Goal: Download file/media

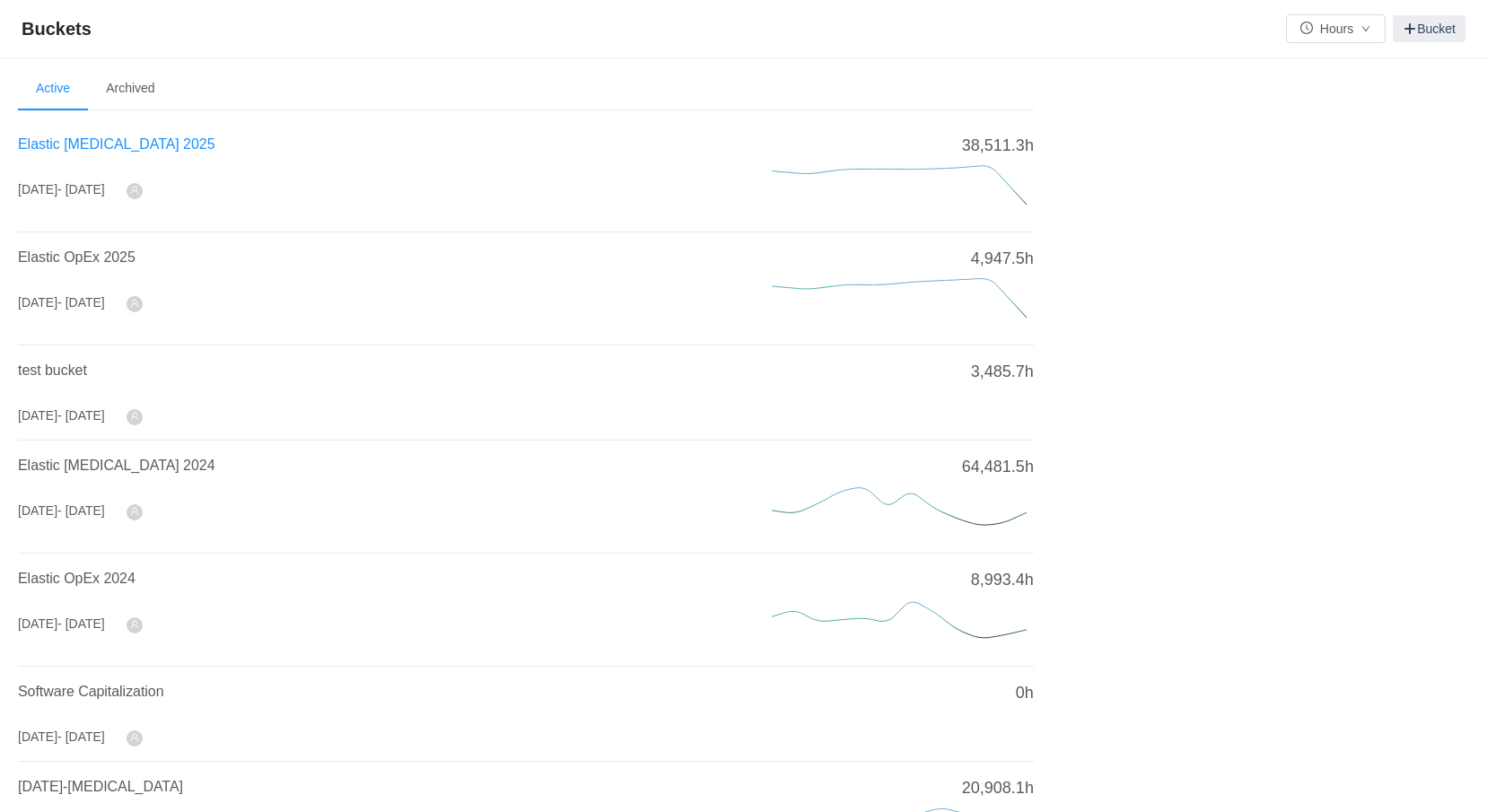
click at [93, 146] on span "Elastic CapEx 2025" at bounding box center [117, 144] width 198 height 15
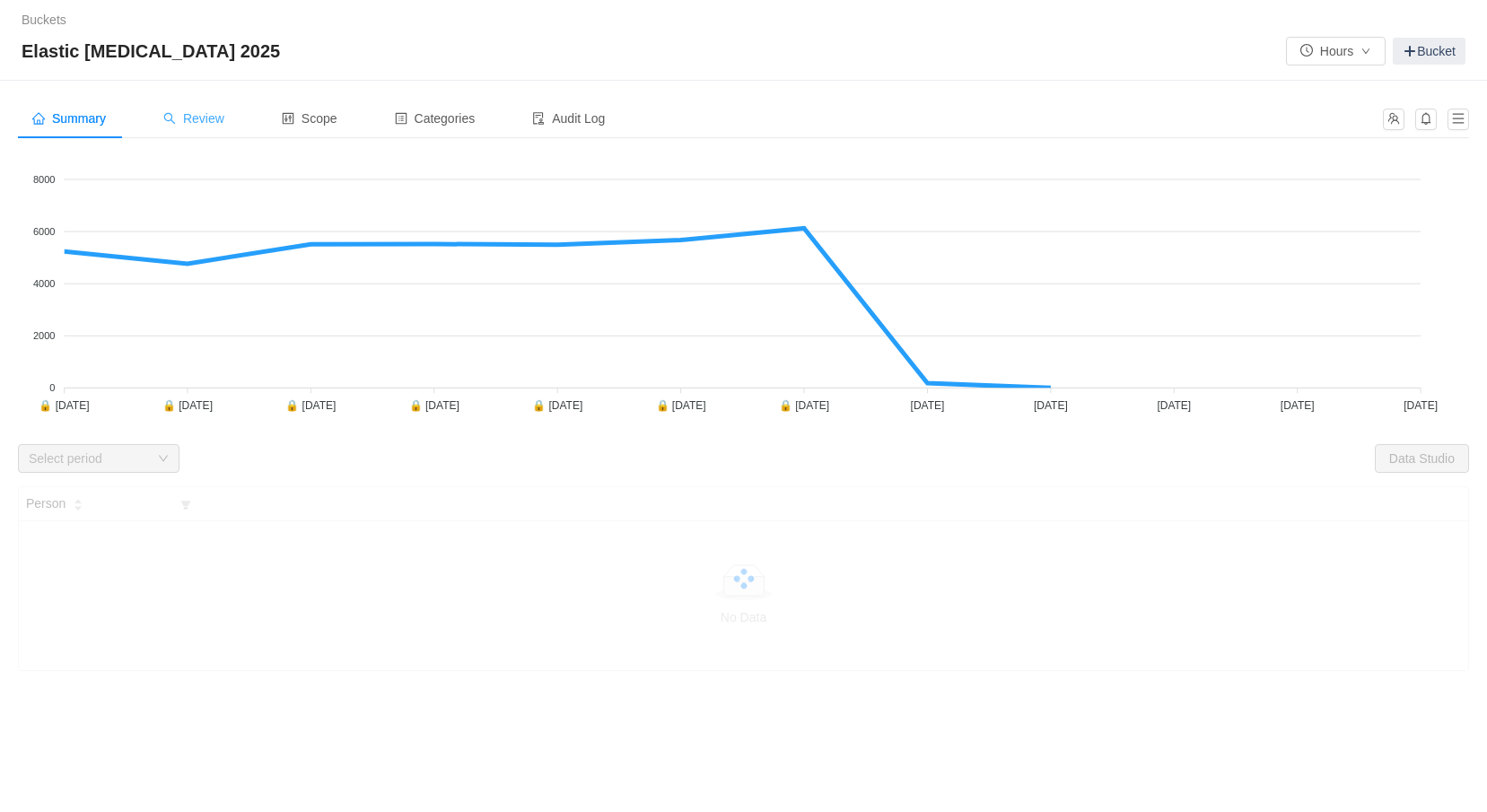
click at [218, 112] on span "Review" at bounding box center [194, 119] width 61 height 14
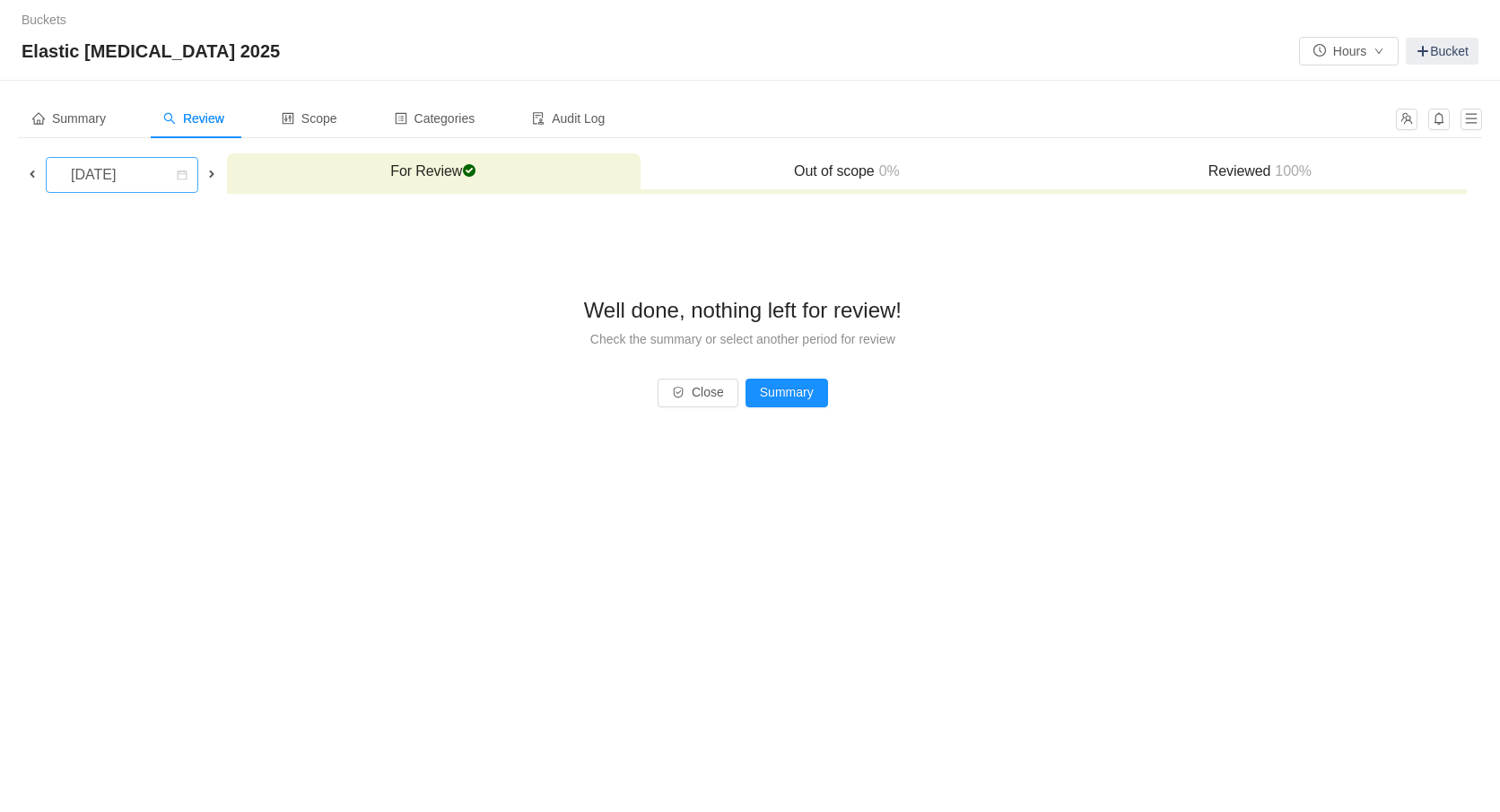
click at [122, 188] on div "September 2025" at bounding box center [95, 175] width 77 height 34
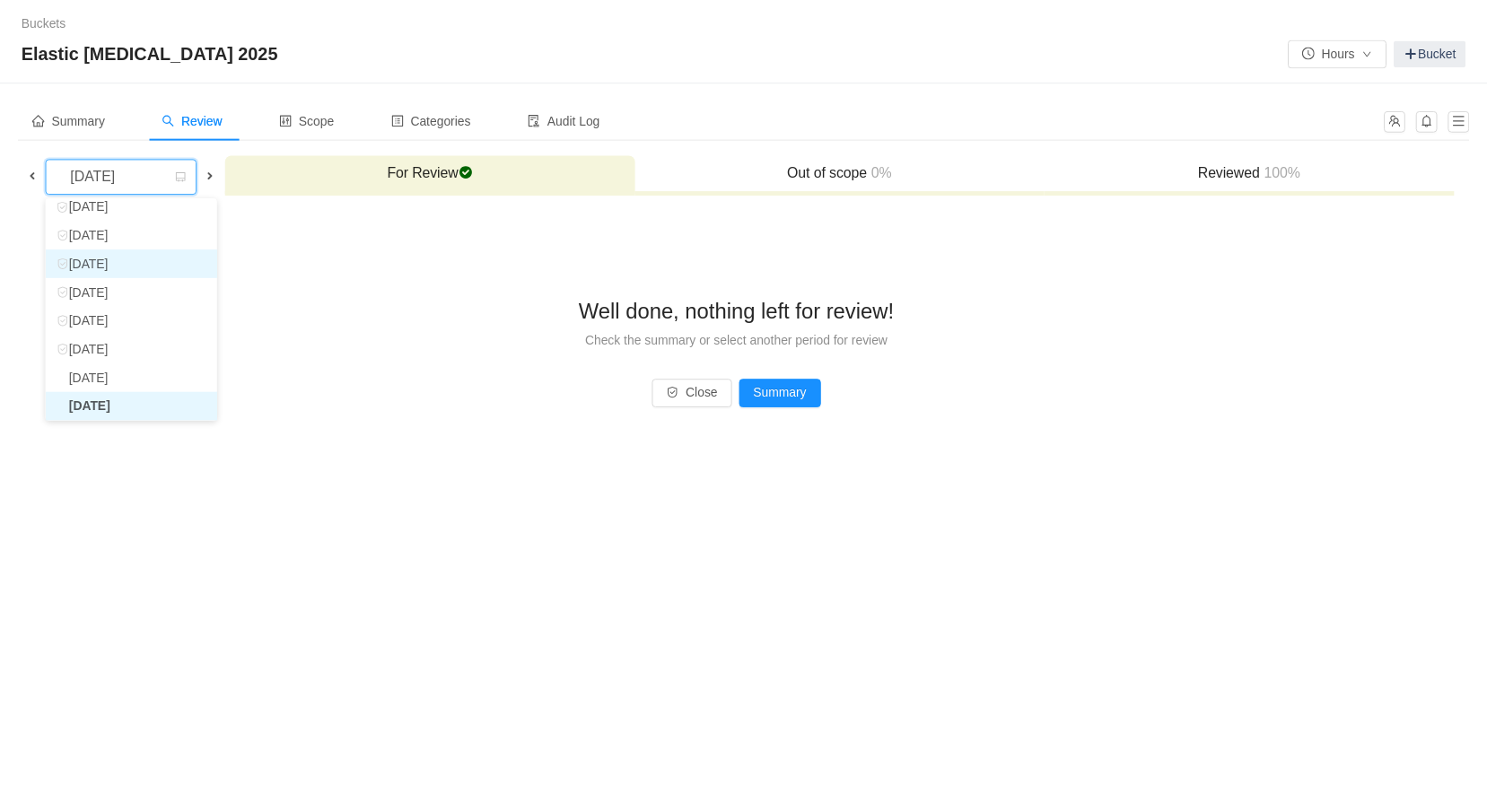
scroll to position [32, 0]
click at [96, 392] on li "August 2025" at bounding box center [132, 384] width 173 height 29
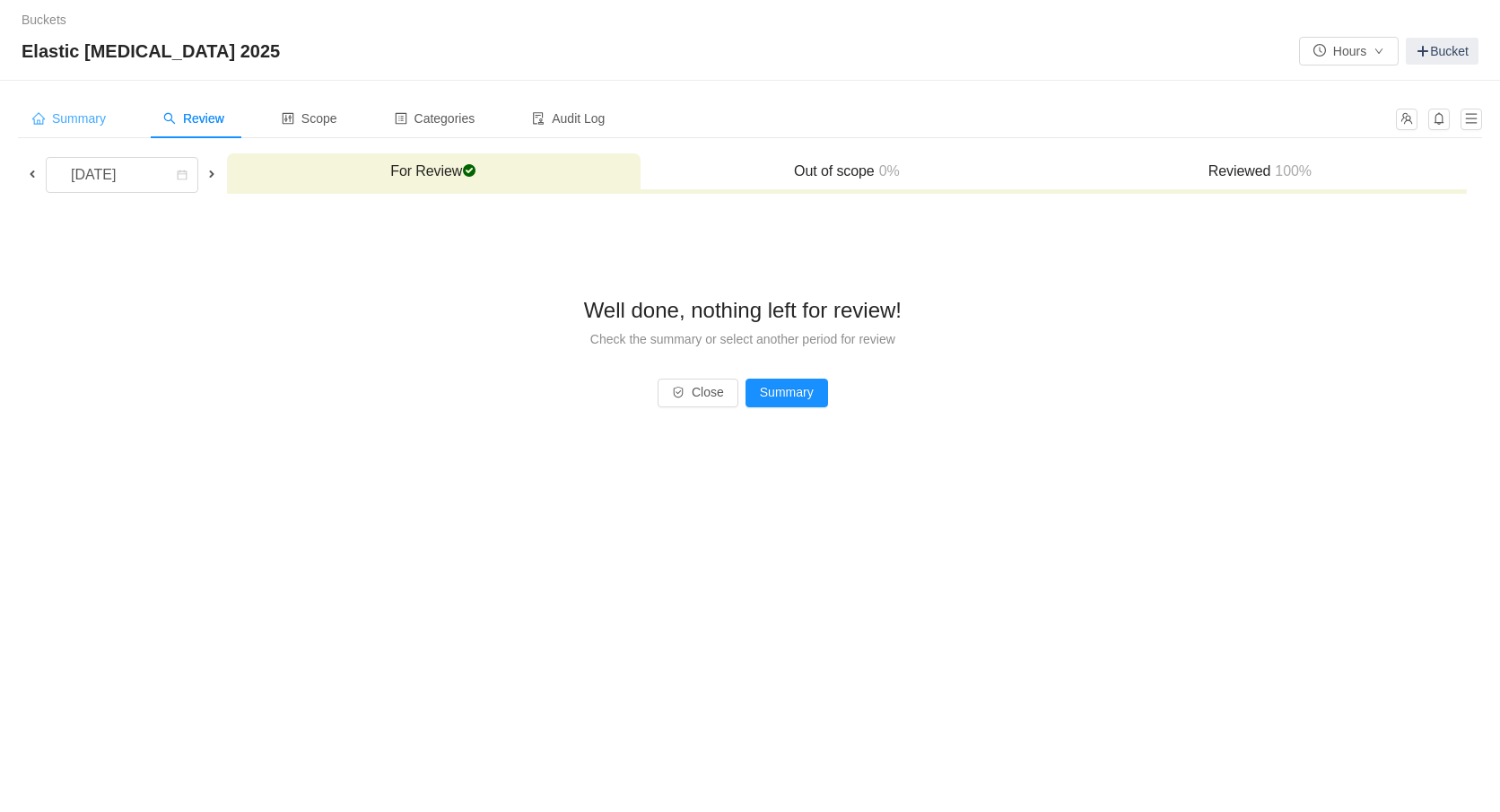
click at [86, 128] on div "Summary" at bounding box center [69, 119] width 102 height 40
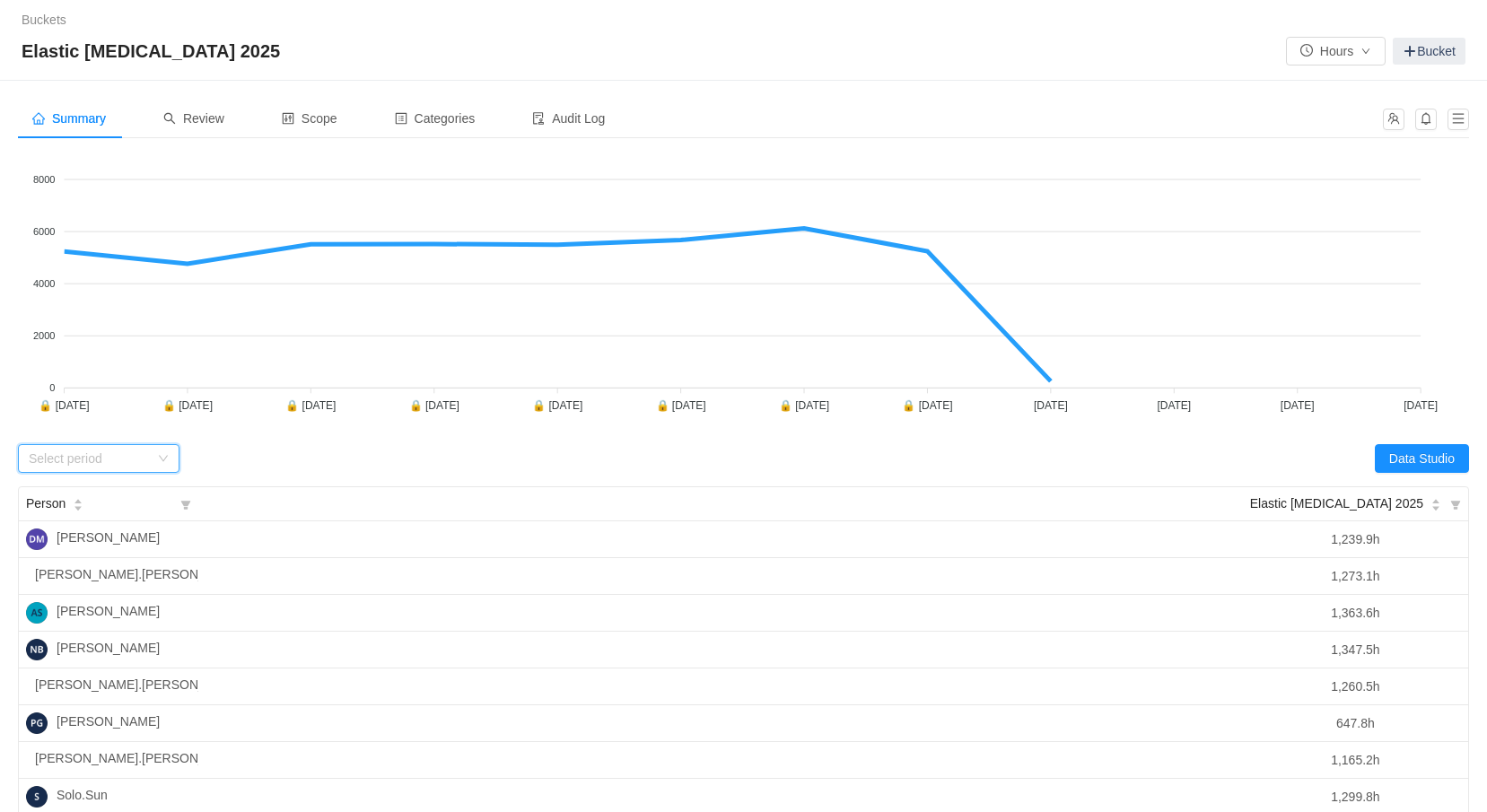
click at [168, 462] on icon "icon: down" at bounding box center [164, 459] width 11 height 11
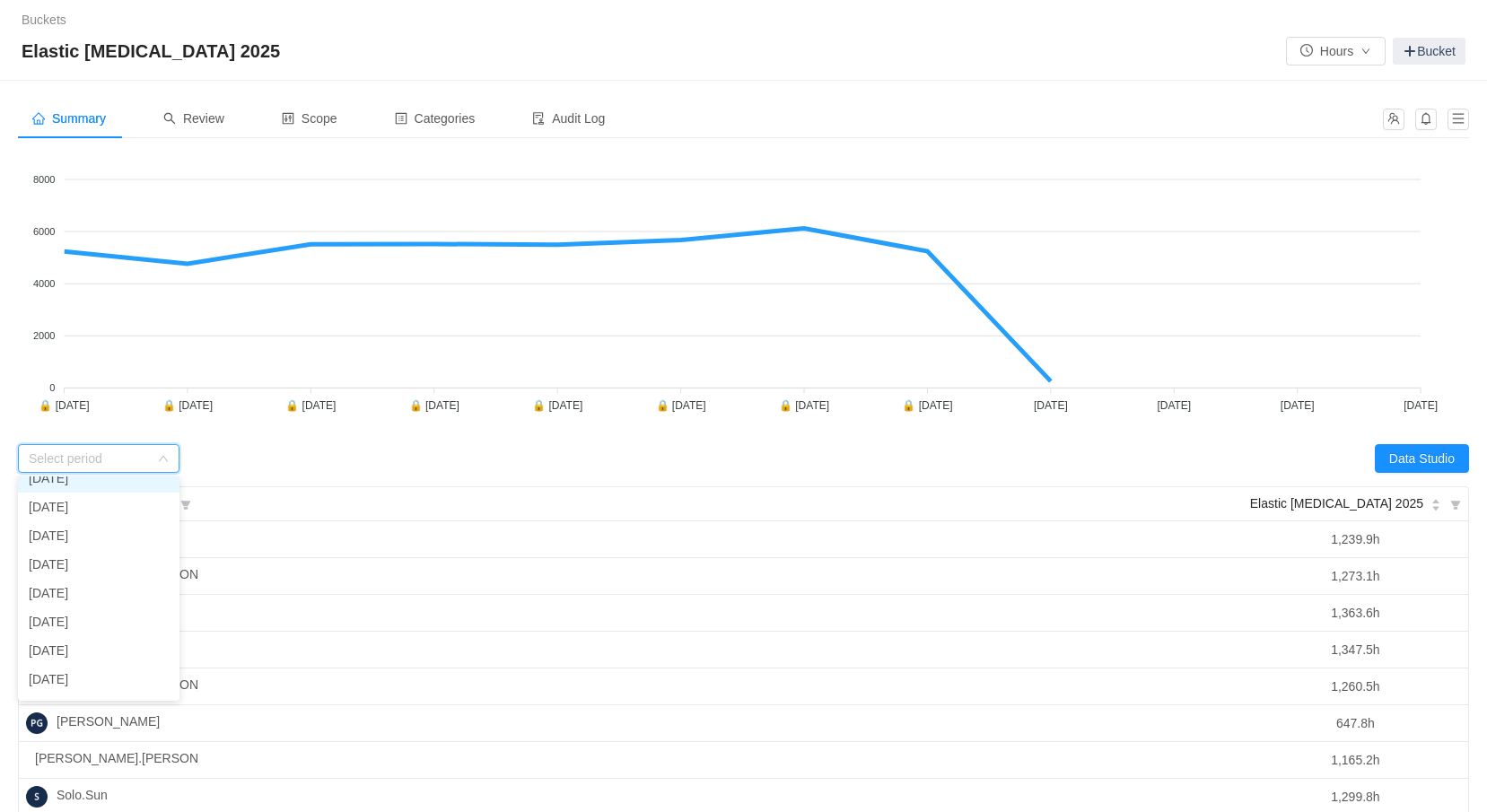
scroll to position [128, 0]
click at [106, 566] on li "August 2025" at bounding box center [99, 568] width 162 height 29
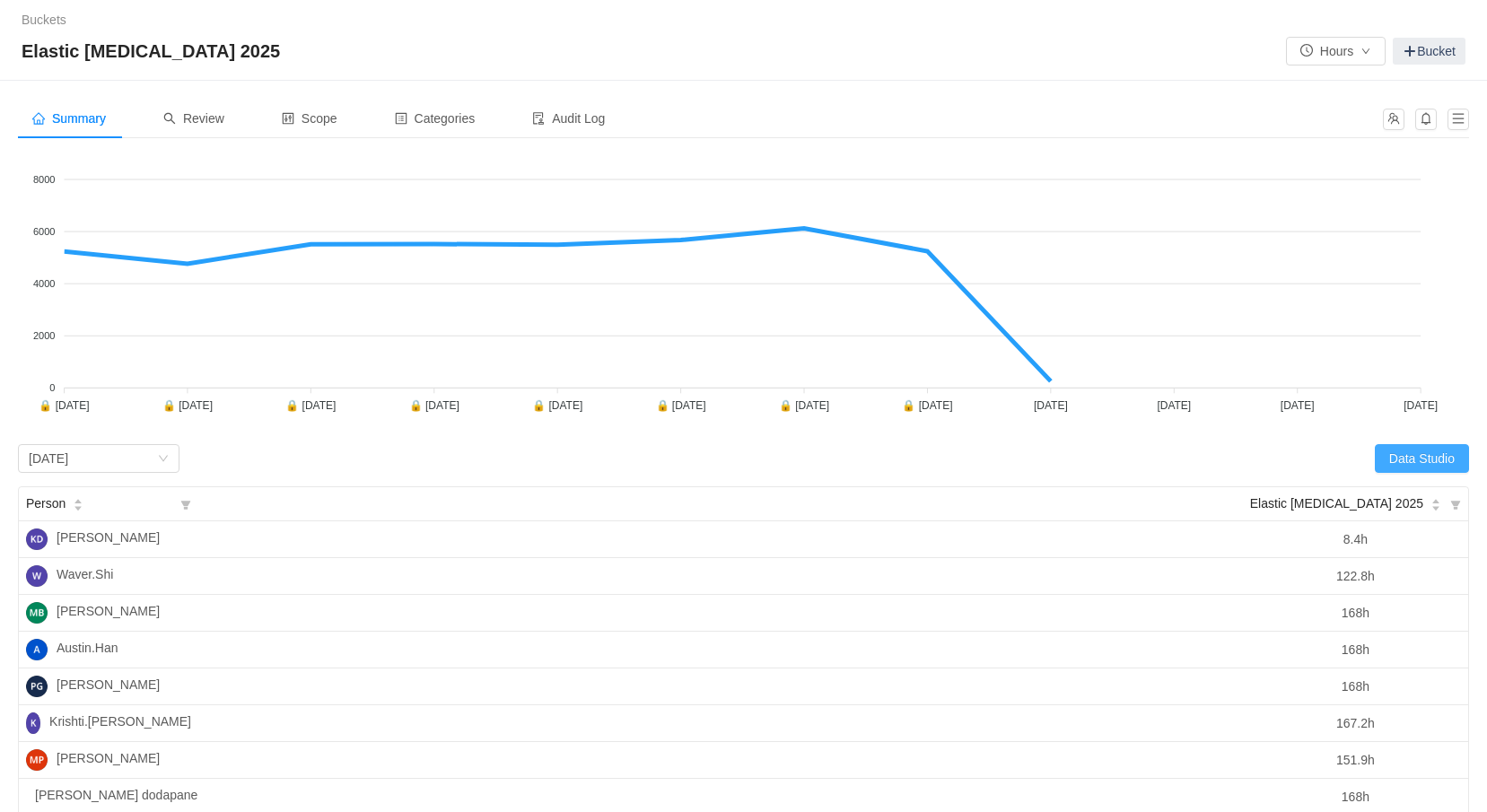
click at [1412, 449] on button "Data Studio" at bounding box center [1422, 459] width 94 height 29
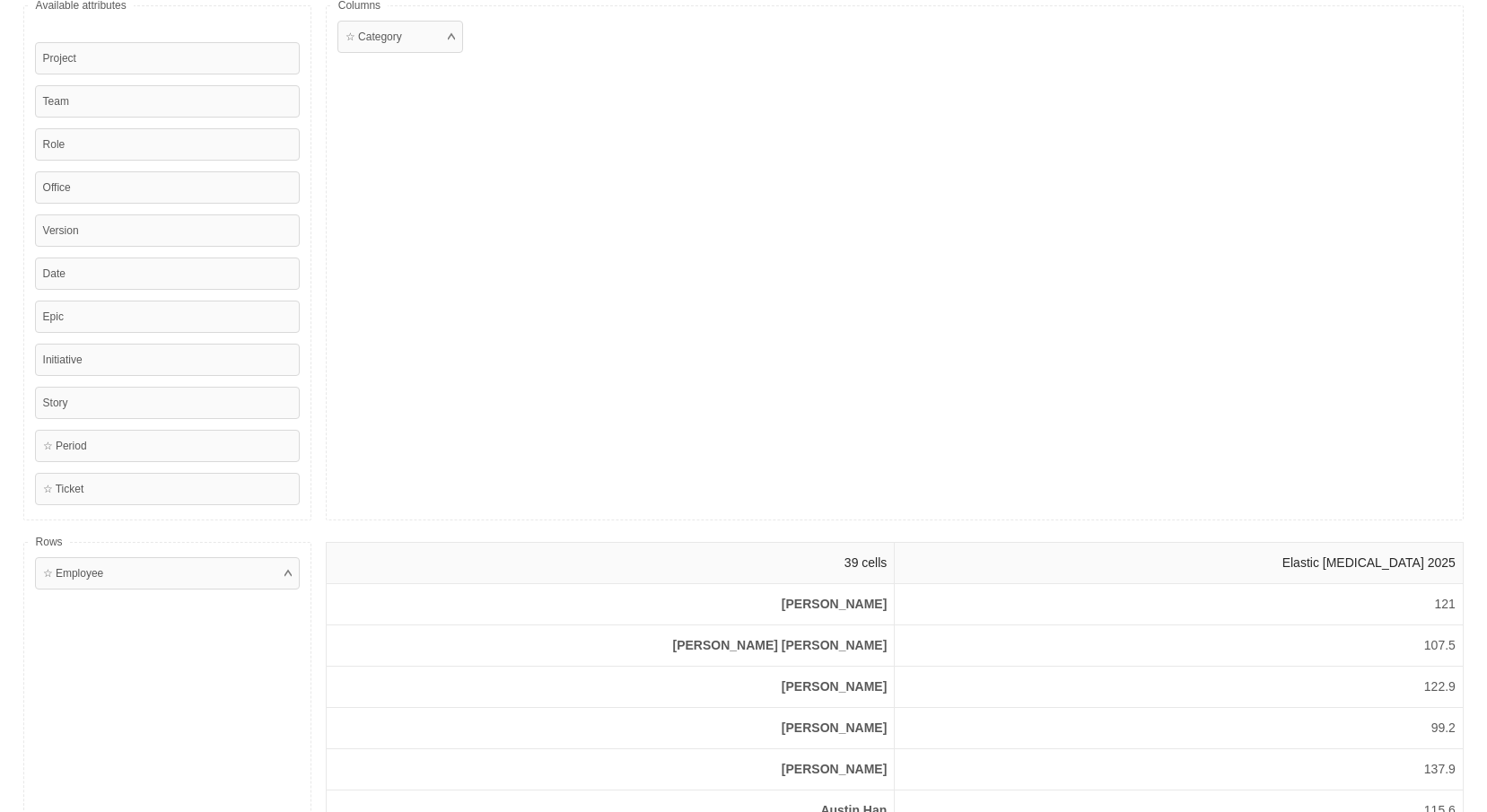
scroll to position [0, 0]
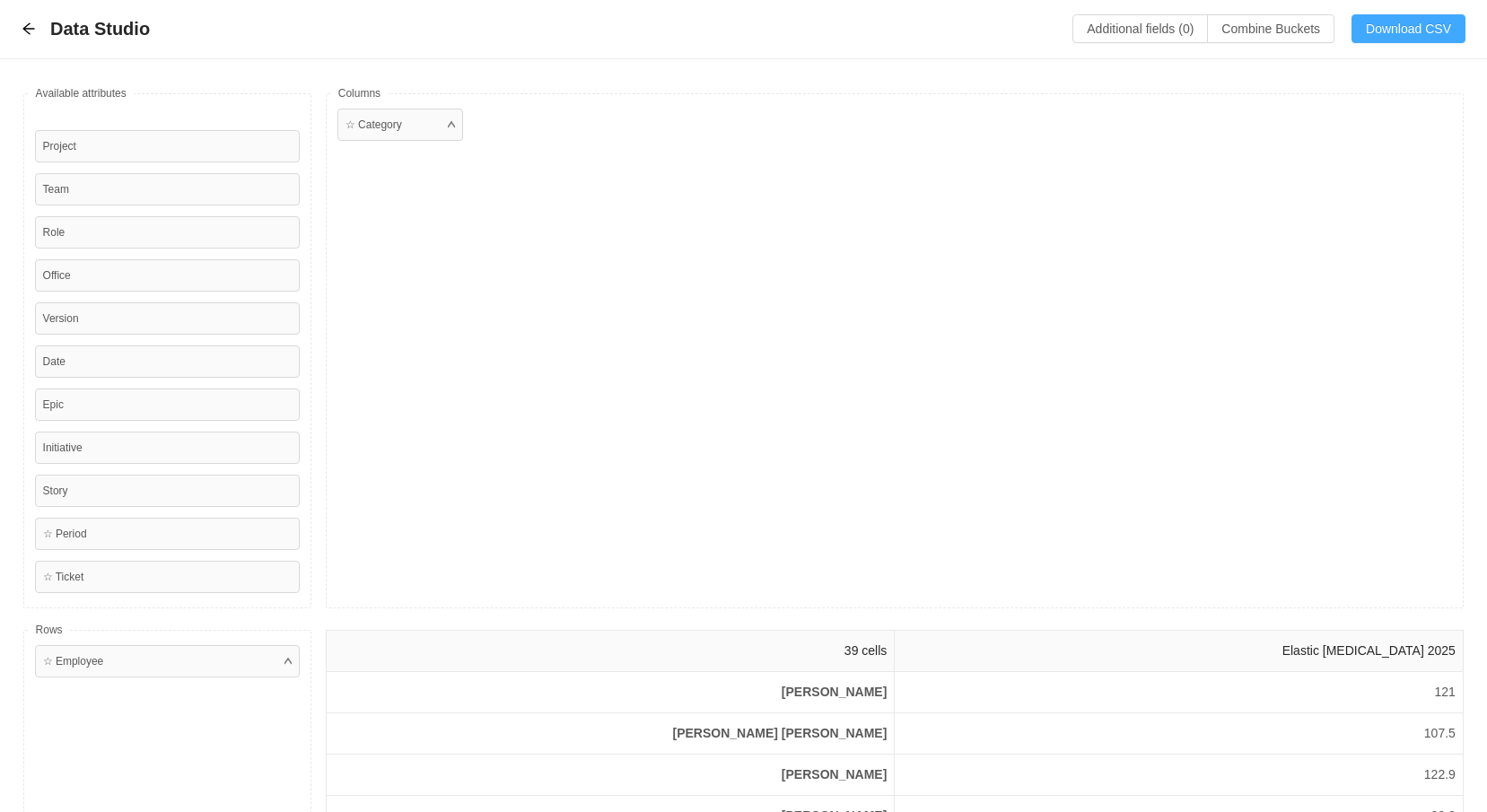
click at [1397, 32] on button "Download CSV" at bounding box center [1409, 29] width 114 height 29
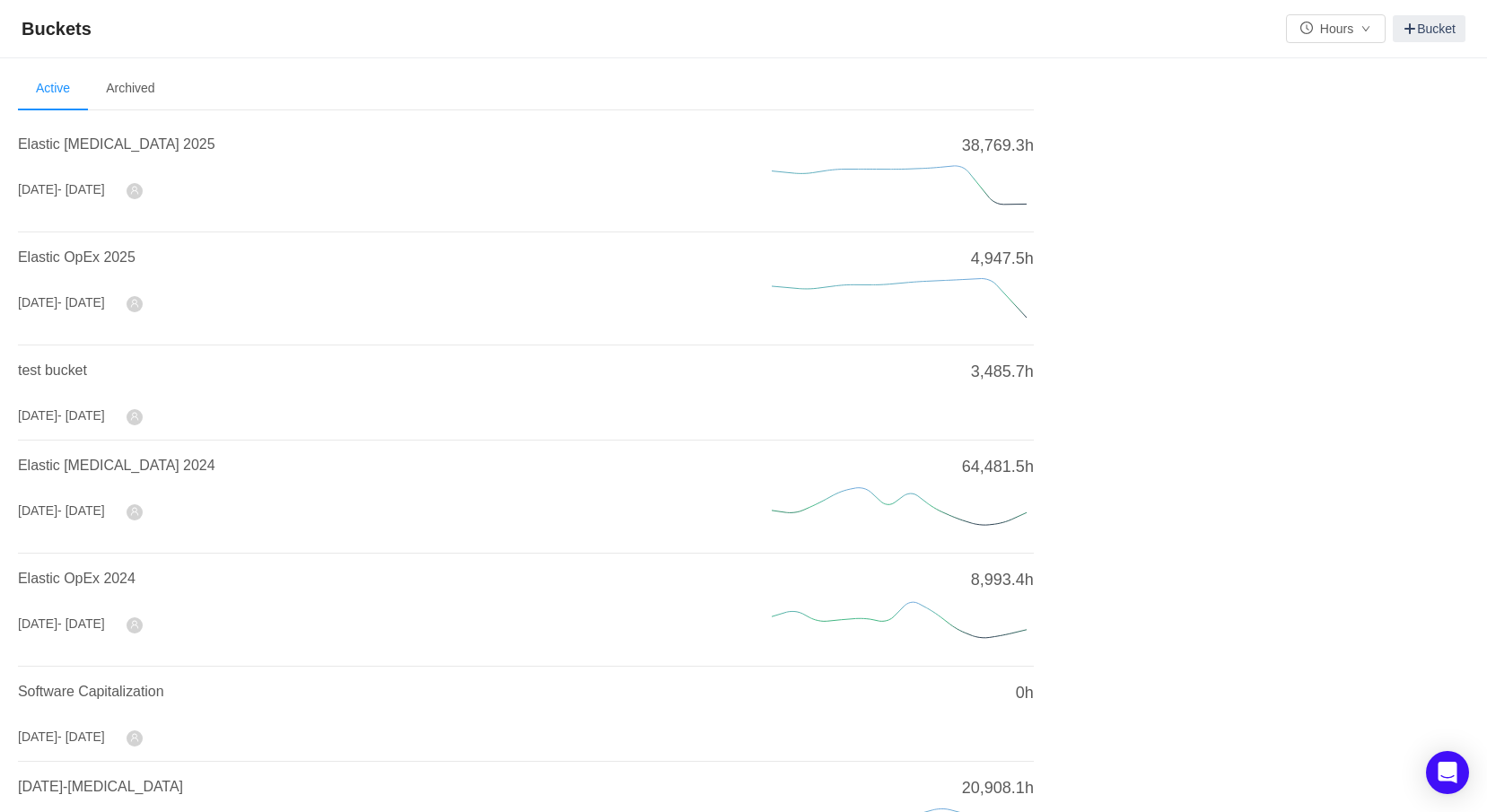
click at [92, 256] on span "Elastic OpEx 2025" at bounding box center [76, 257] width 118 height 15
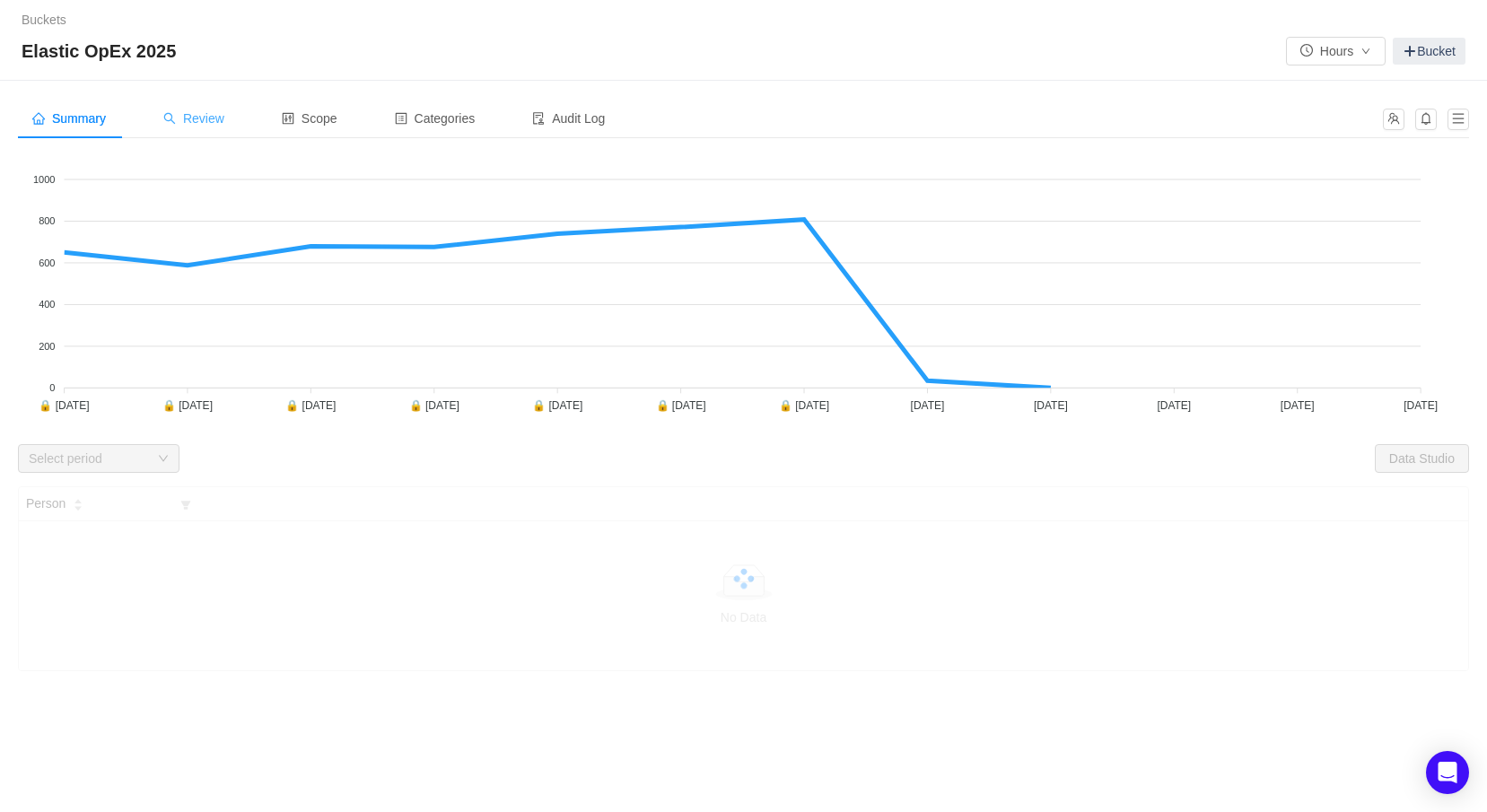
click at [217, 119] on span "Review" at bounding box center [194, 119] width 61 height 14
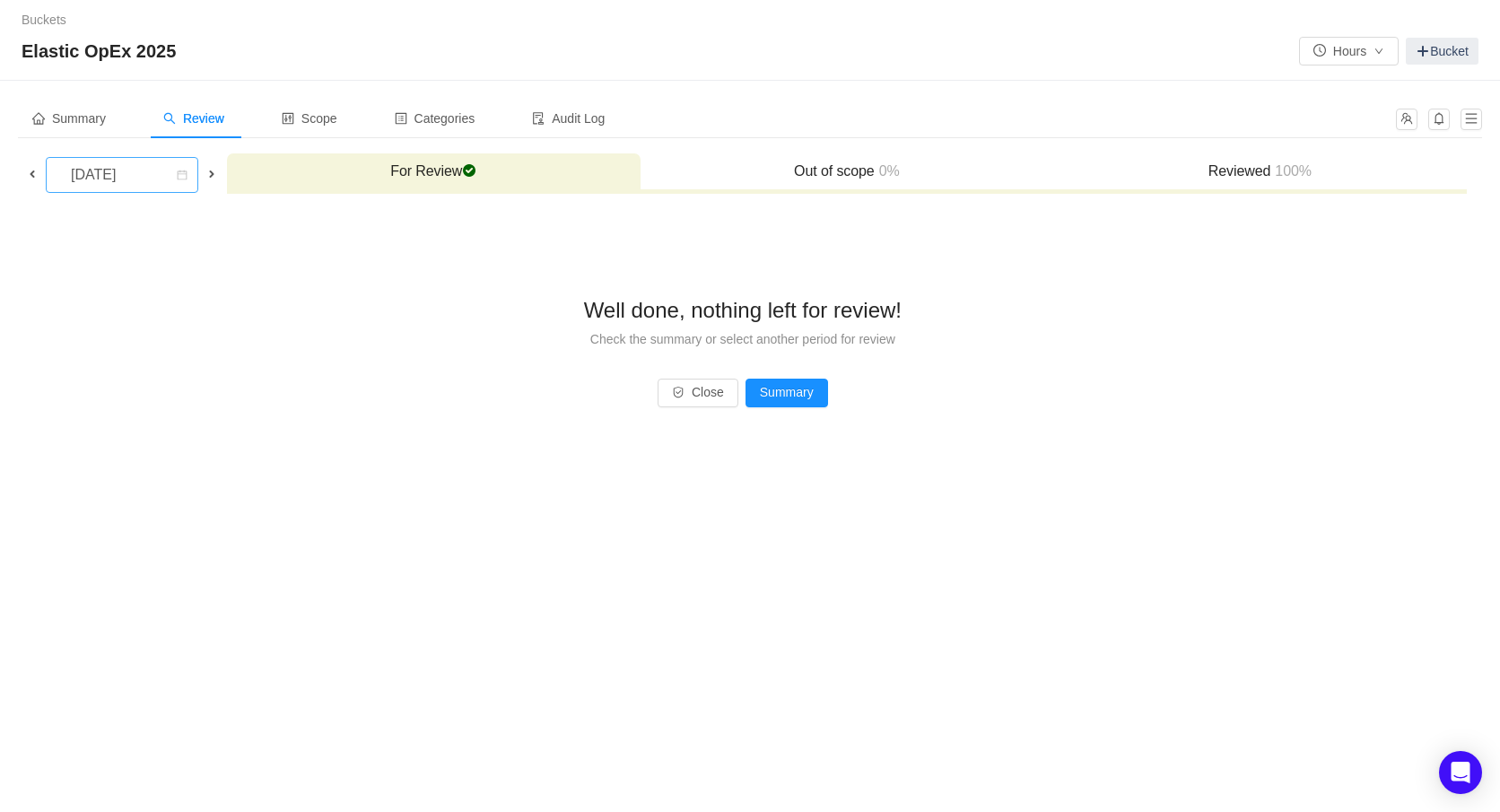
click at [134, 172] on div "September 2025" at bounding box center [95, 175] width 77 height 34
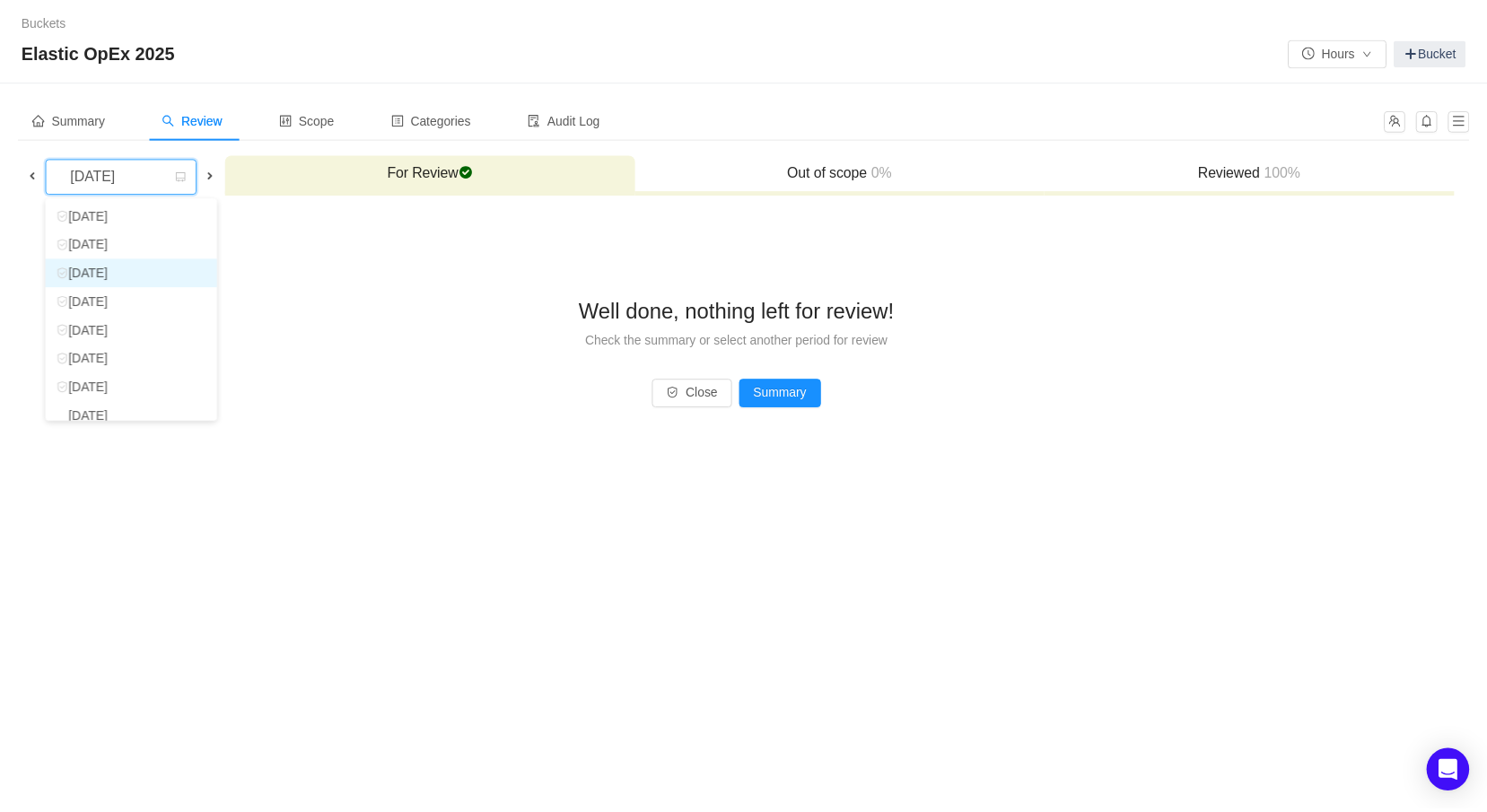
scroll to position [32, 0]
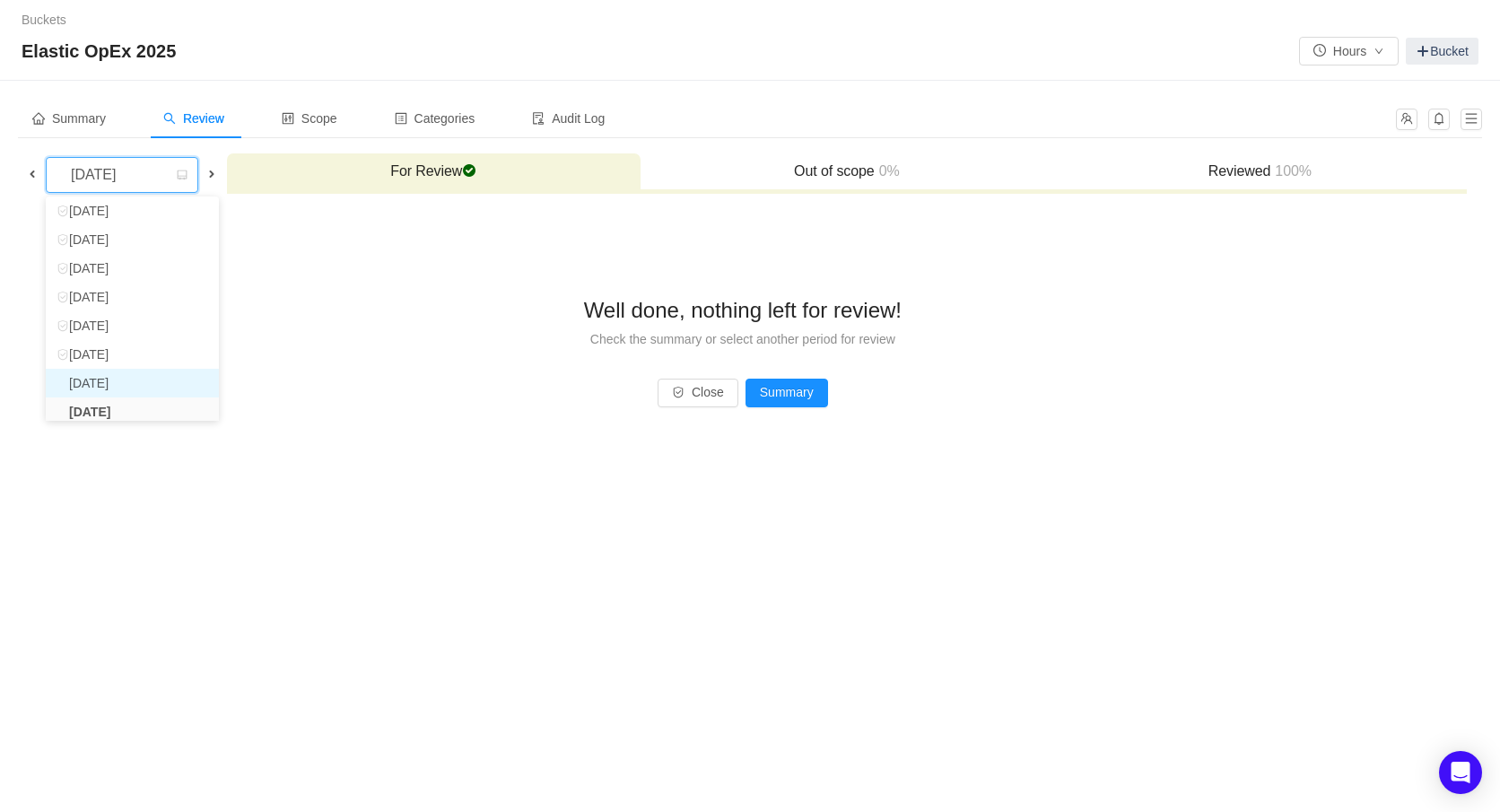
click at [114, 382] on li "August 2025" at bounding box center [132, 384] width 173 height 29
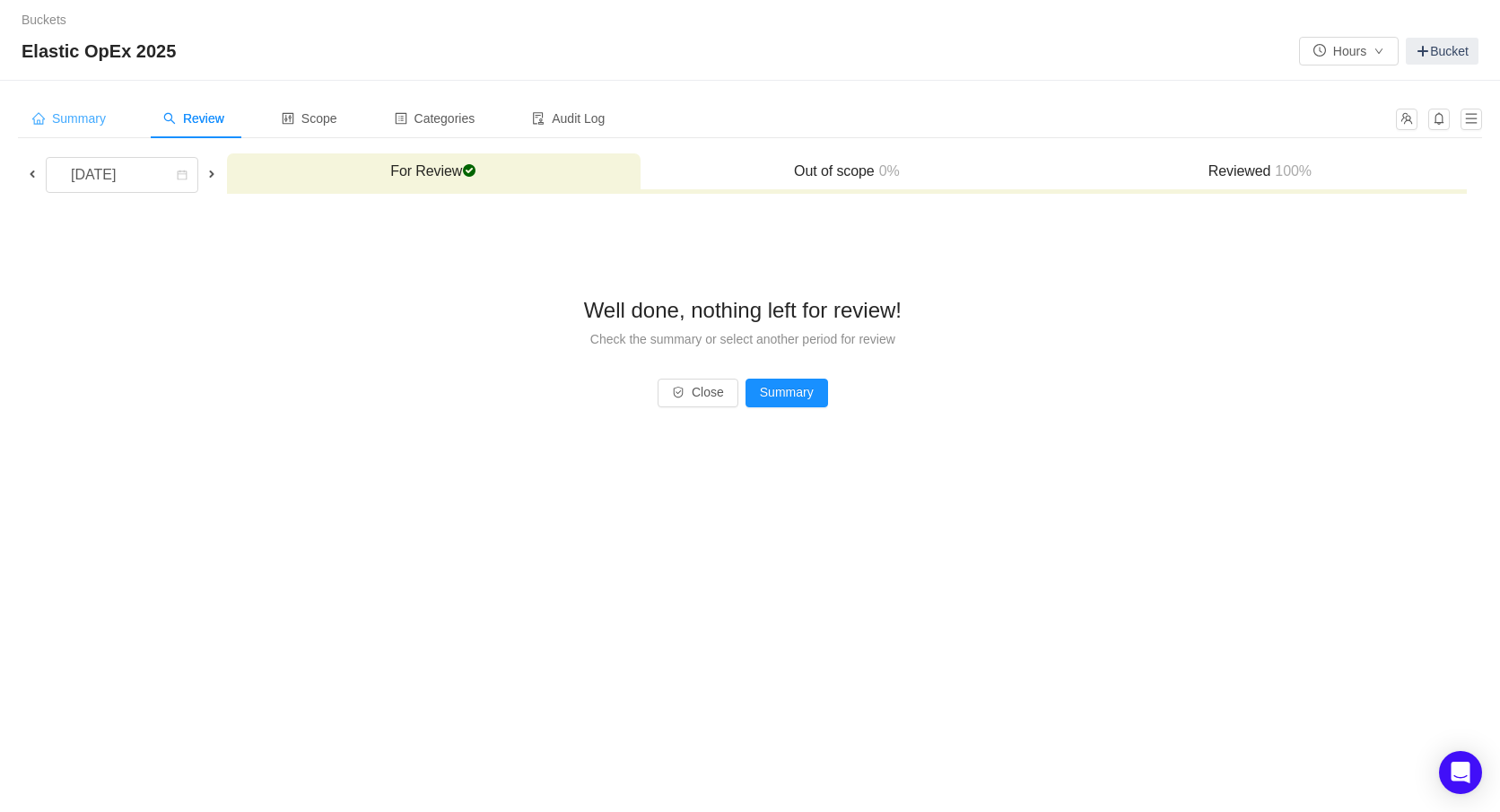
click at [95, 117] on span "Summary" at bounding box center [69, 119] width 74 height 14
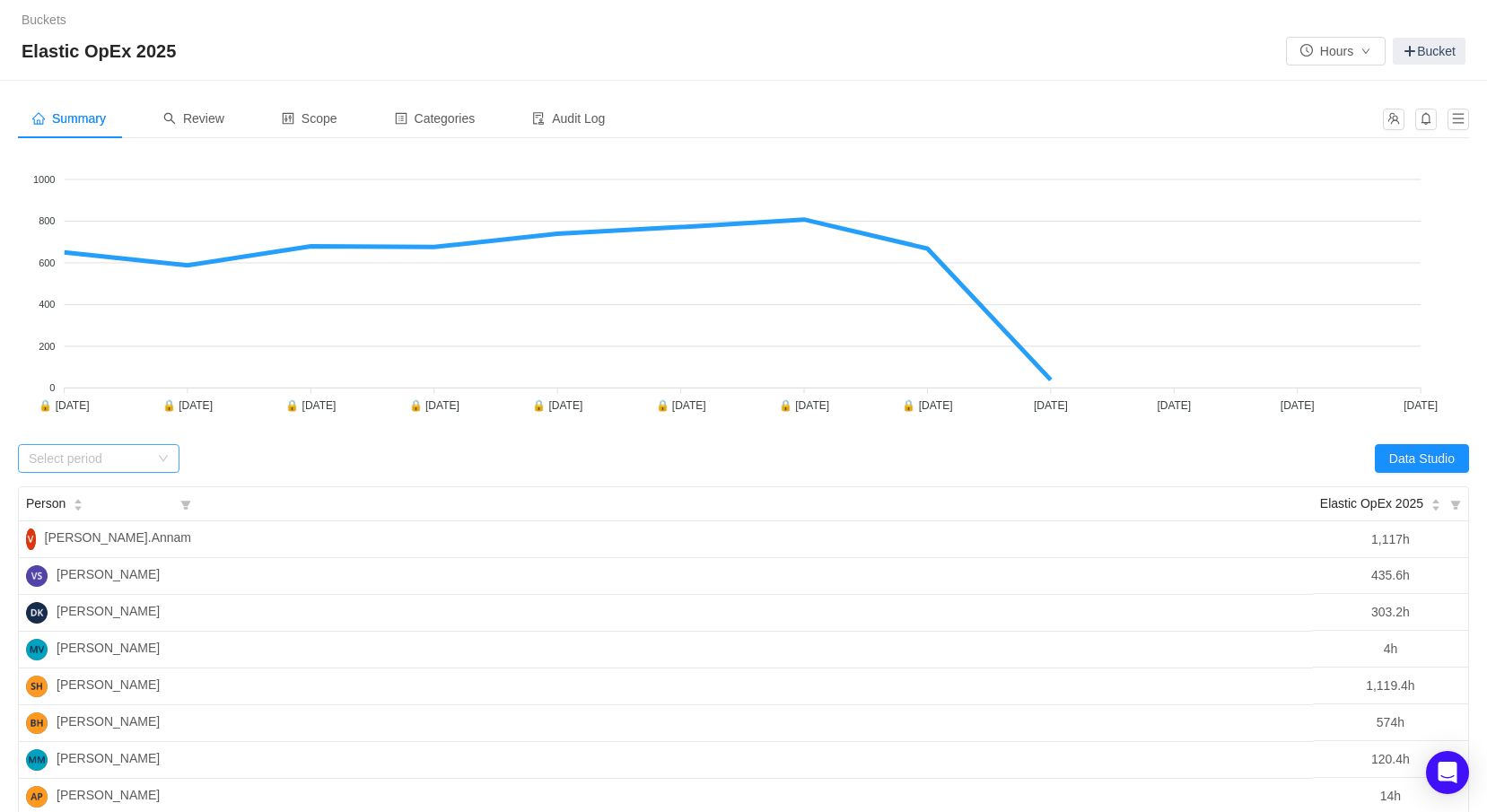
click at [104, 464] on div "Select period" at bounding box center [89, 459] width 120 height 18
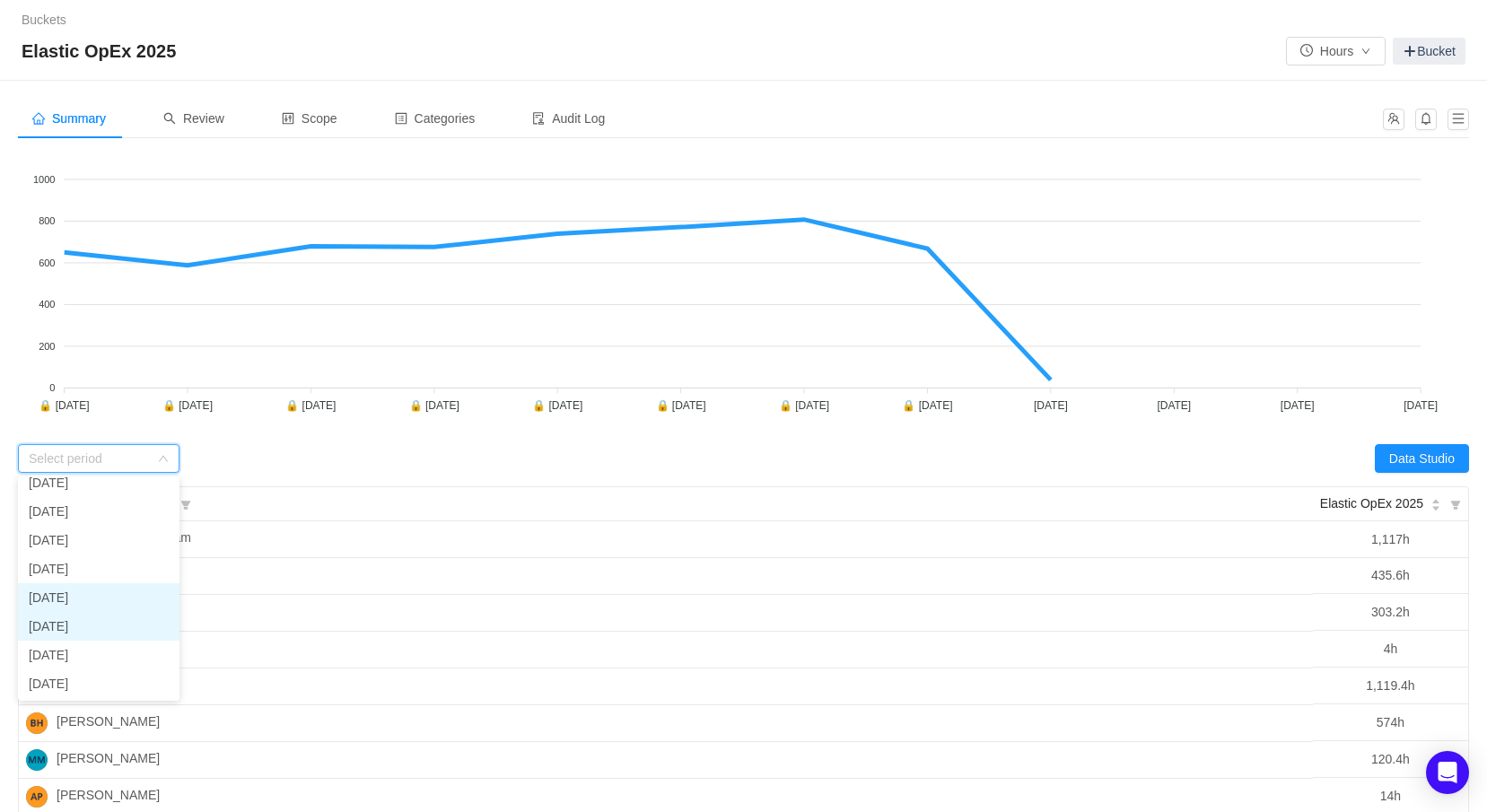
scroll to position [128, 0]
click at [88, 572] on li "August 2025" at bounding box center [99, 568] width 162 height 29
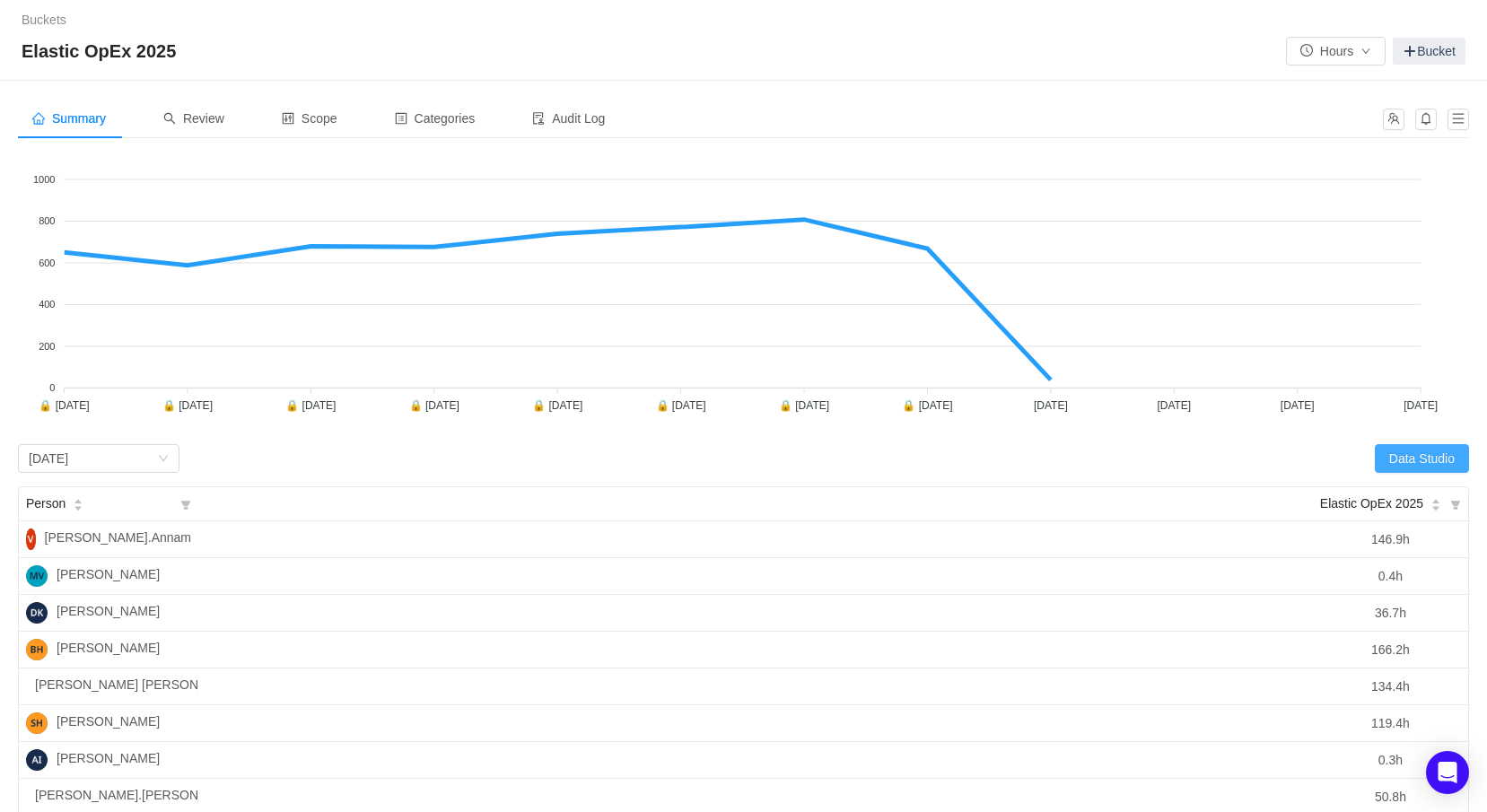
click at [1434, 459] on button "Data Studio" at bounding box center [1422, 459] width 94 height 29
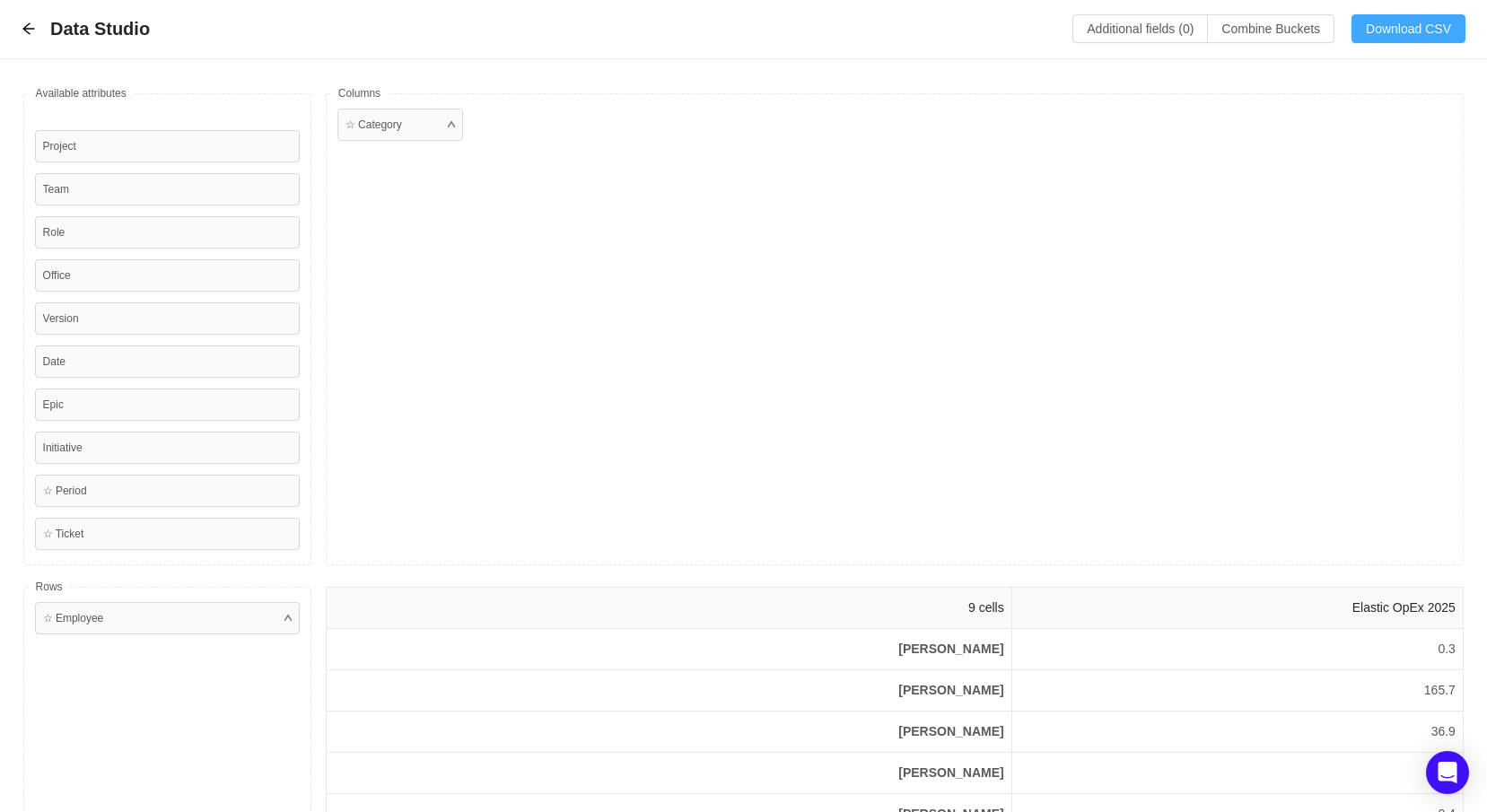
click at [1397, 34] on button "Download CSV" at bounding box center [1409, 29] width 114 height 29
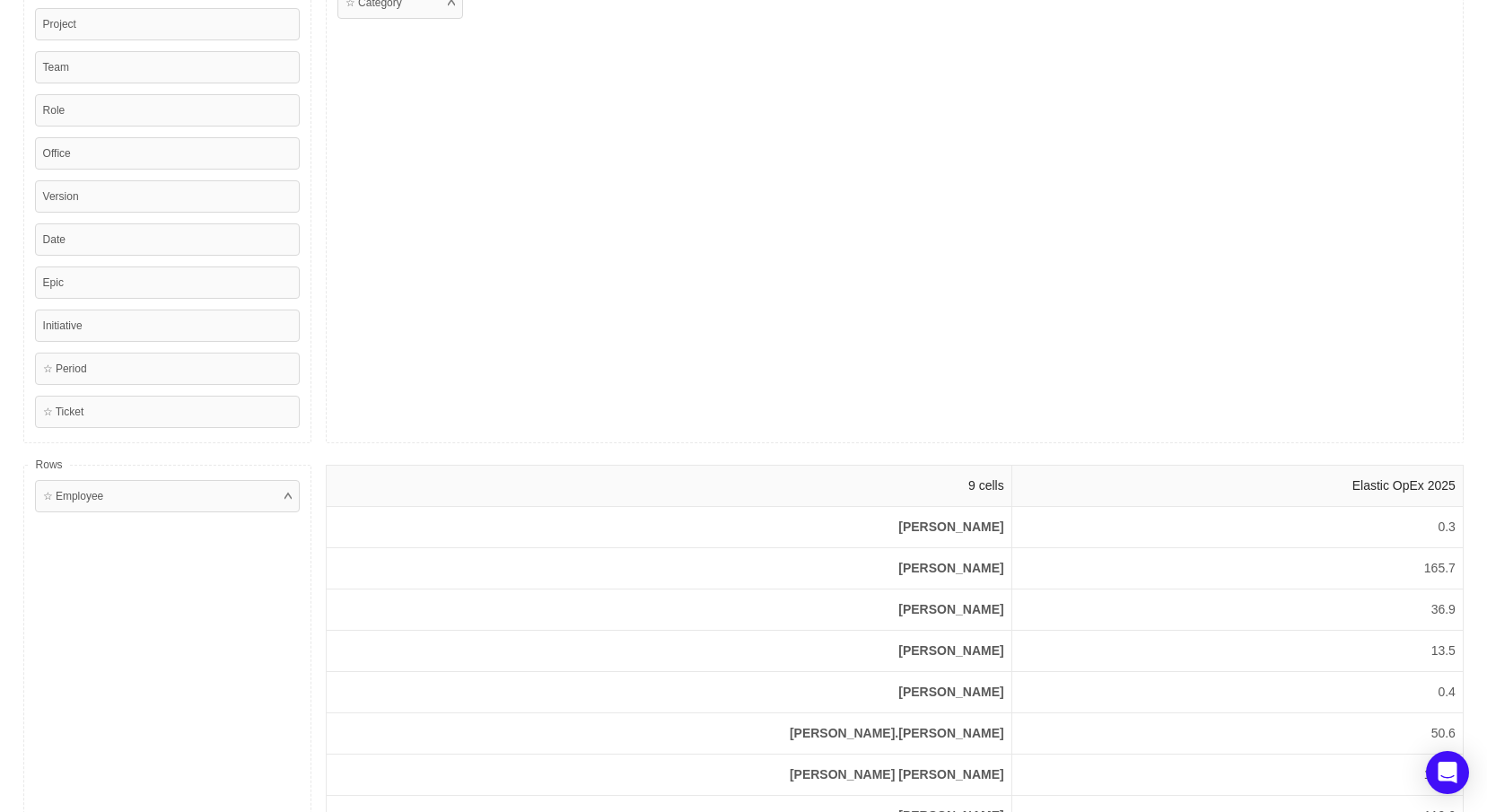
scroll to position [236, 0]
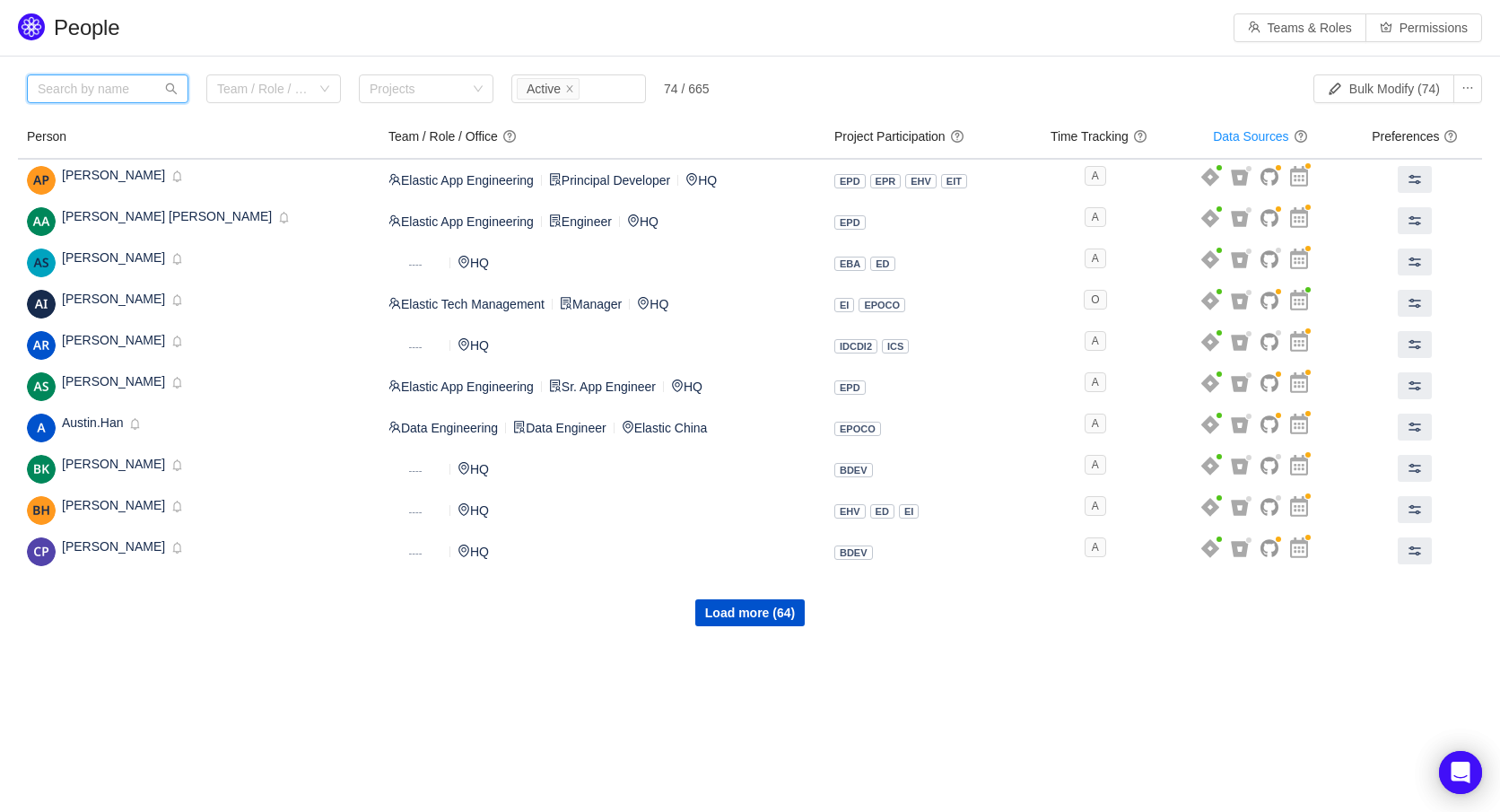
click at [130, 85] on input "text" at bounding box center [108, 89] width 162 height 29
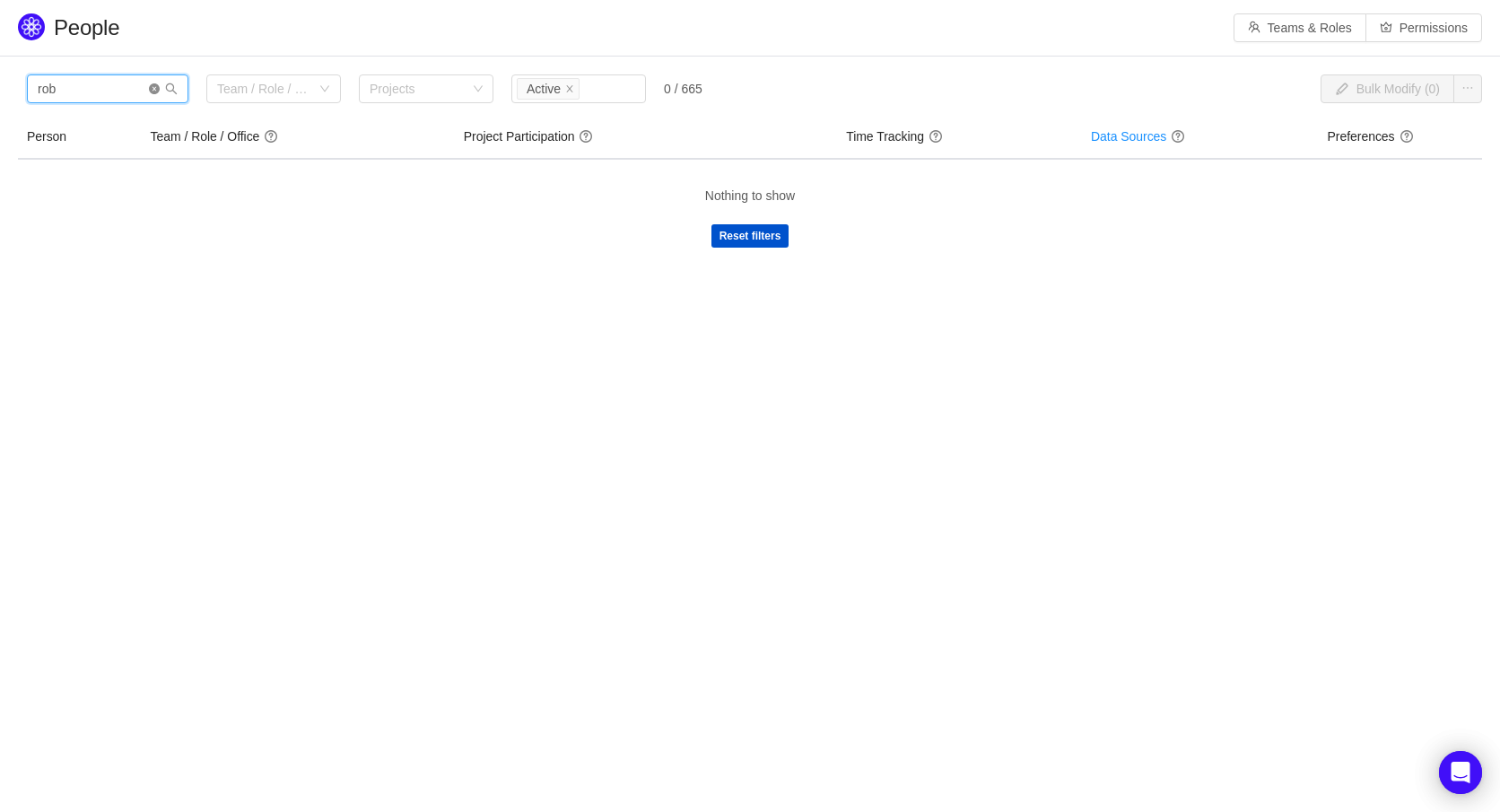
type input "rob"
click at [158, 87] on icon "icon: close-circle" at bounding box center [154, 89] width 11 height 11
